Goal: Information Seeking & Learning: Learn about a topic

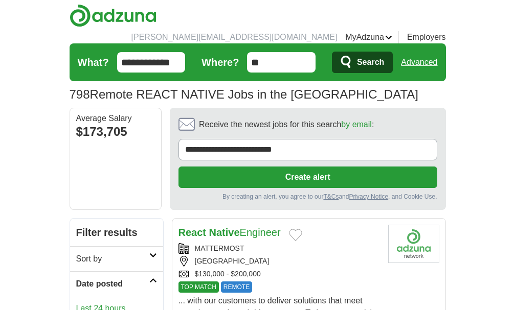
click at [76, 278] on h2 "Date posted" at bounding box center [112, 284] width 73 height 12
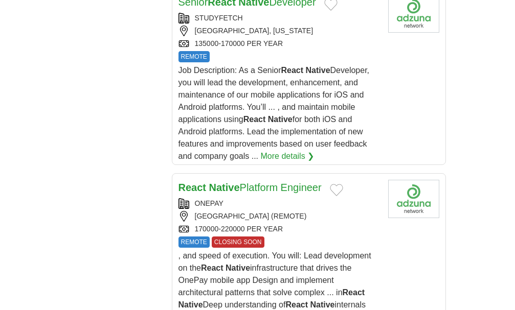
scroll to position [2351, 0]
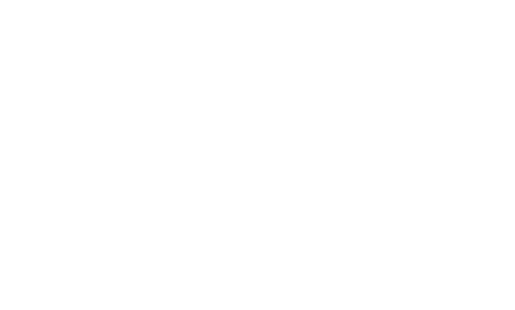
click at [0, 0] on link "2" at bounding box center [0, 0] width 0 height 0
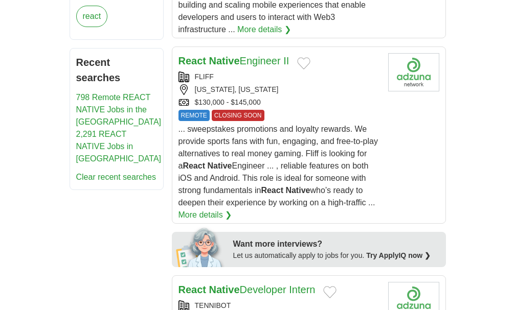
scroll to position [562, 0]
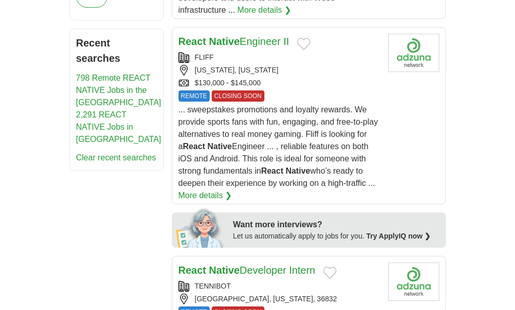
drag, startPoint x: 288, startPoint y: 119, endPoint x: 111, endPoint y: 160, distance: 181.7
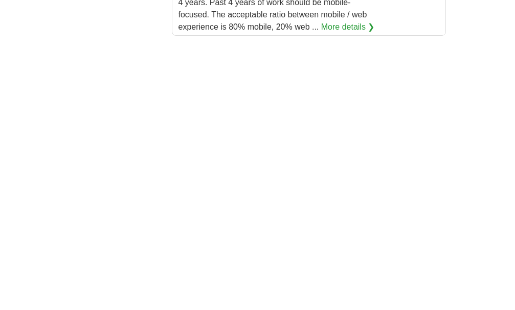
scroll to position [1993, 0]
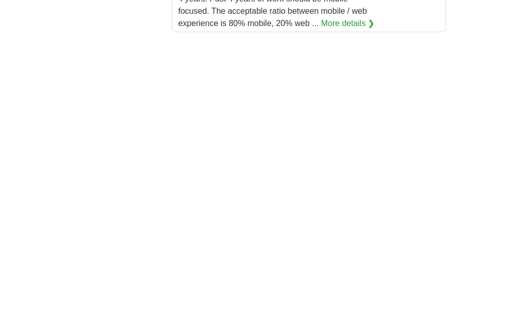
click at [0, 0] on link "3" at bounding box center [0, 0] width 0 height 0
